Goal: Check status

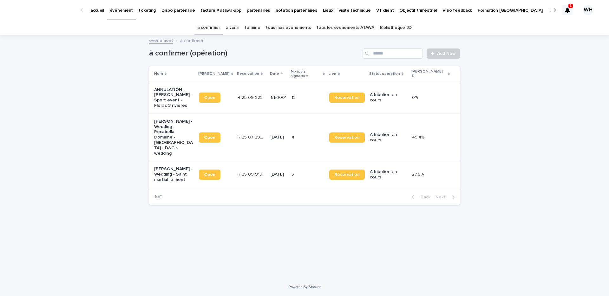
click at [569, 8] on icon at bounding box center [567, 10] width 4 height 5
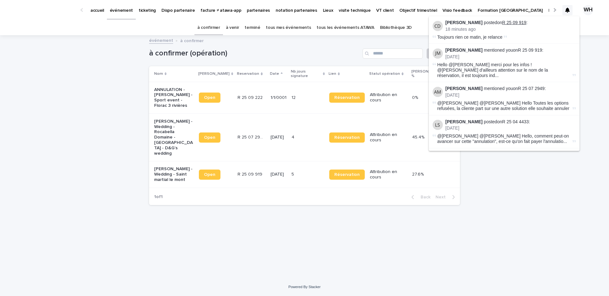
click at [506, 23] on link "R 25 09 919" at bounding box center [514, 22] width 24 height 5
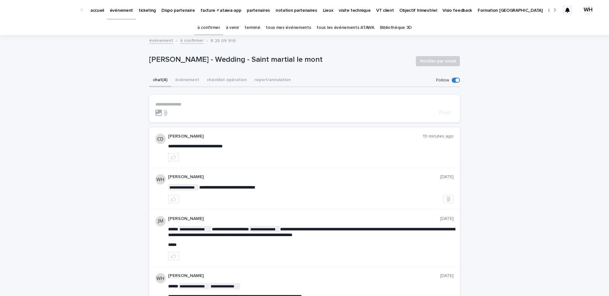
click at [118, 10] on p "événement" at bounding box center [121, 6] width 23 height 13
